Goal: Information Seeking & Learning: Learn about a topic

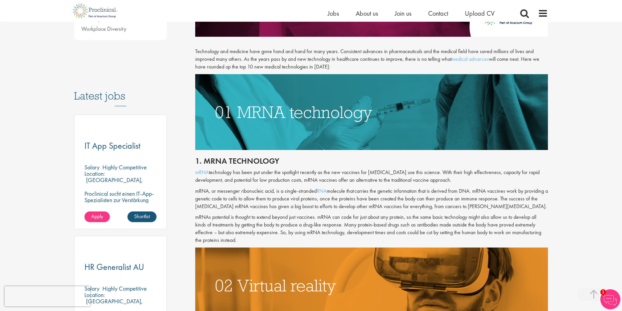
scroll to position [267, 0]
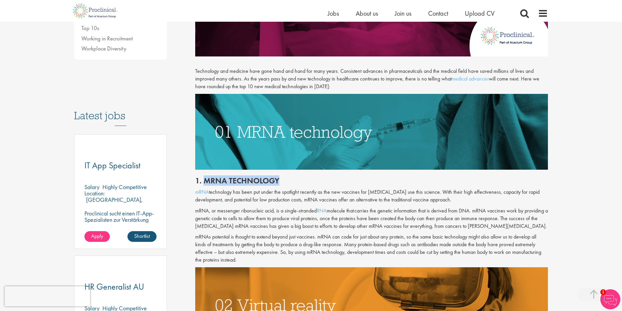
drag, startPoint x: 206, startPoint y: 180, endPoint x: 284, endPoint y: 180, distance: 77.7
click at [284, 180] on h2 "1. mRNA technology" at bounding box center [371, 180] width 353 height 9
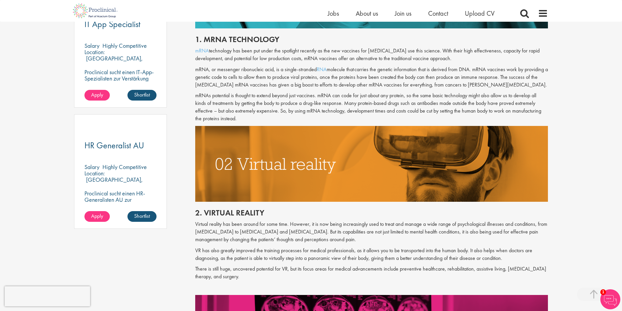
scroll to position [400, 0]
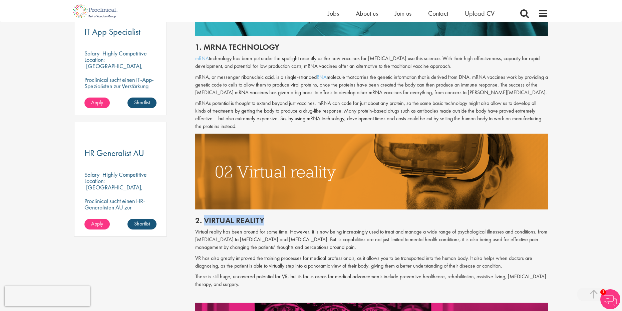
drag, startPoint x: 205, startPoint y: 221, endPoint x: 262, endPoint y: 221, distance: 56.4
click at [262, 221] on h2 "2. Virtual reality" at bounding box center [371, 220] width 353 height 9
copy h2 "Virtual reality"
click at [318, 223] on h2 "2. Virtual reality" at bounding box center [371, 220] width 353 height 9
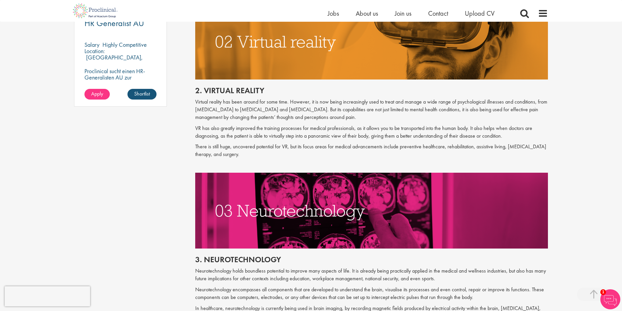
scroll to position [534, 0]
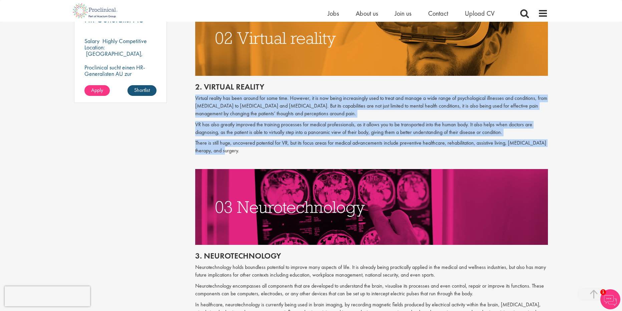
drag, startPoint x: 196, startPoint y: 97, endPoint x: 321, endPoint y: 153, distance: 137.3
click at [321, 153] on div "2. Virtual reality Virtual reality has been around for some time. However, it i…" at bounding box center [371, 122] width 363 height 93
copy div "Virtual reality has been around for some time. However, it is now being increas…"
